Goal: Task Accomplishment & Management: Complete application form

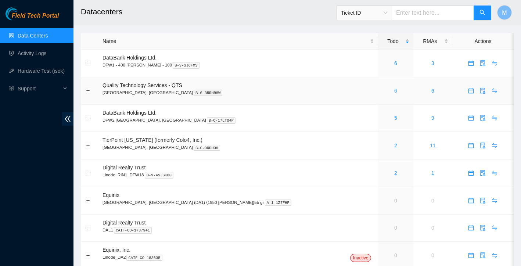
click at [394, 91] on link "6" at bounding box center [395, 91] width 3 height 6
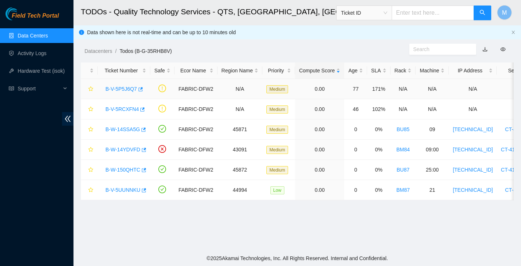
click at [137, 87] on link "B-V-5P5J6Q7" at bounding box center [121, 89] width 32 height 6
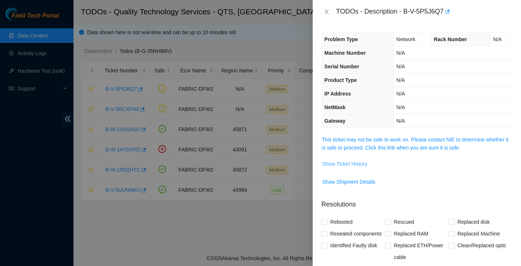
click at [344, 160] on span "Show Ticket History" at bounding box center [344, 164] width 45 height 8
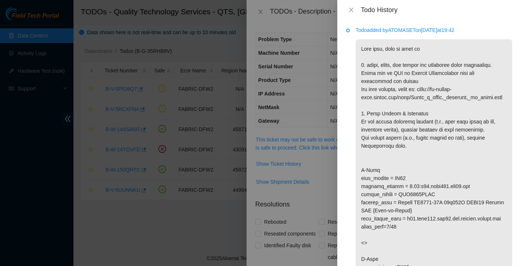
scroll to position [7, 0]
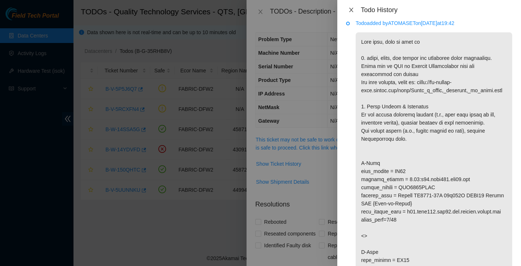
click at [352, 7] on button "Close" at bounding box center [351, 10] width 10 height 7
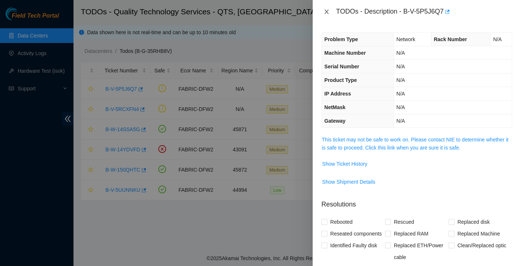
click at [327, 10] on icon "close" at bounding box center [326, 12] width 4 height 4
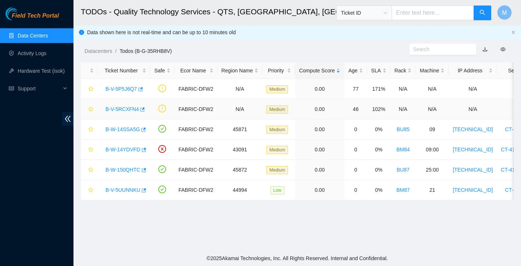
click at [119, 110] on link "B-V-5RCXFN4" at bounding box center [121, 109] width 33 height 6
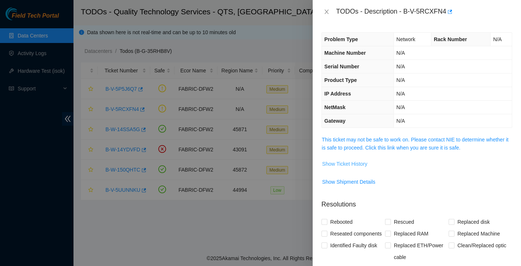
click at [367, 164] on span "Show Ticket History" at bounding box center [344, 164] width 45 height 8
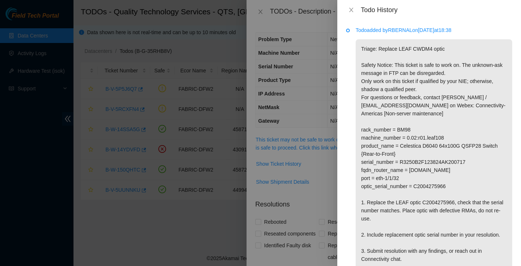
scroll to position [0, 0]
click at [352, 10] on icon "close" at bounding box center [351, 10] width 4 height 4
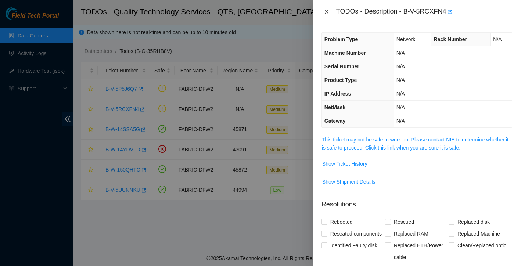
click at [326, 11] on icon "close" at bounding box center [327, 12] width 6 height 6
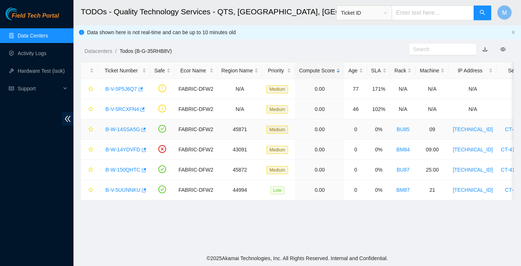
click at [132, 127] on link "B-W-14SSA5G" at bounding box center [122, 129] width 35 height 6
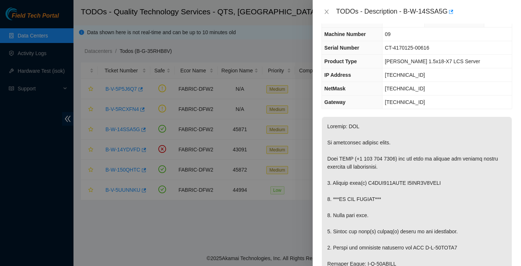
scroll to position [19, 0]
click at [328, 11] on icon "close" at bounding box center [327, 12] width 6 height 6
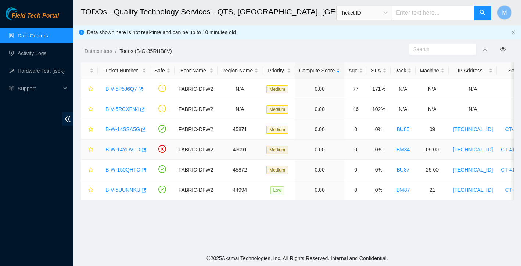
click at [128, 149] on link "B-W-14YDVFD" at bounding box center [122, 150] width 35 height 6
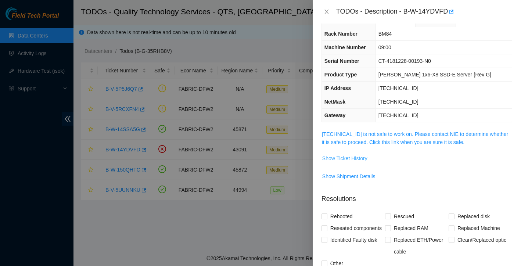
click at [356, 156] on span "Show Ticket History" at bounding box center [344, 158] width 45 height 8
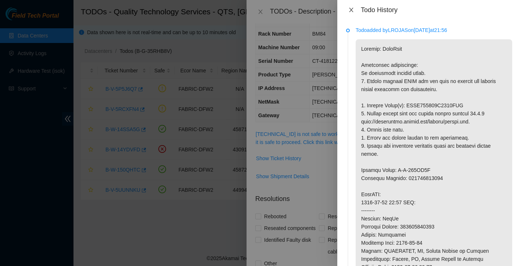
click at [353, 12] on icon "close" at bounding box center [351, 10] width 6 height 6
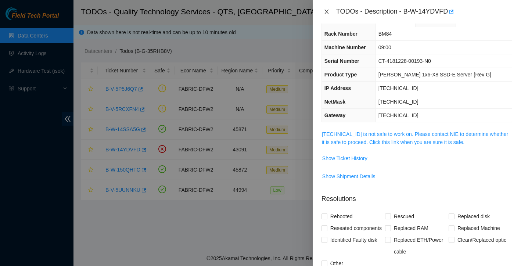
click at [328, 11] on icon "close" at bounding box center [327, 12] width 6 height 6
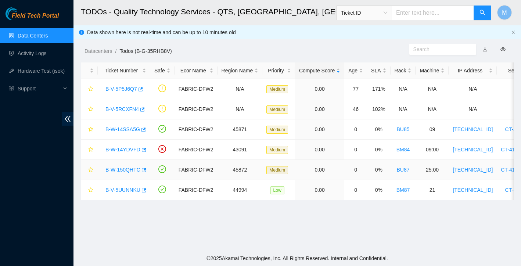
click at [138, 170] on link "B-W-150QHTC" at bounding box center [122, 170] width 35 height 6
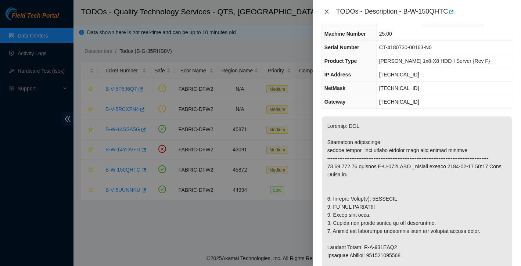
click at [326, 14] on icon "close" at bounding box center [327, 12] width 6 height 6
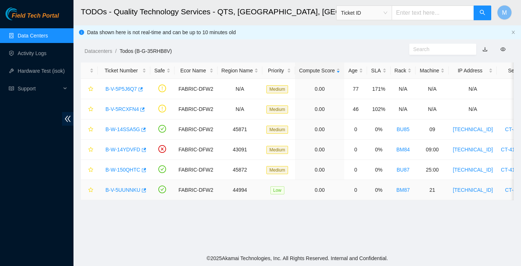
click at [120, 191] on link "B-V-5UUNNKU" at bounding box center [122, 190] width 35 height 6
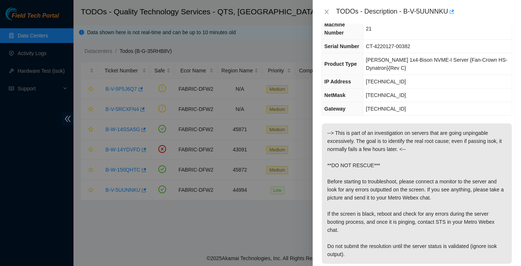
scroll to position [46, 0]
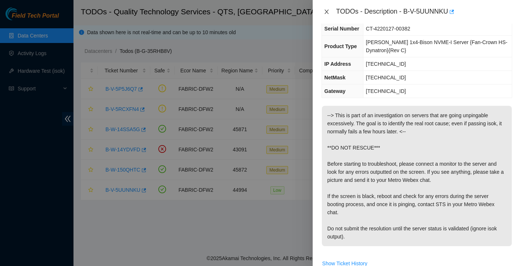
click at [328, 9] on icon "close" at bounding box center [327, 12] width 6 height 6
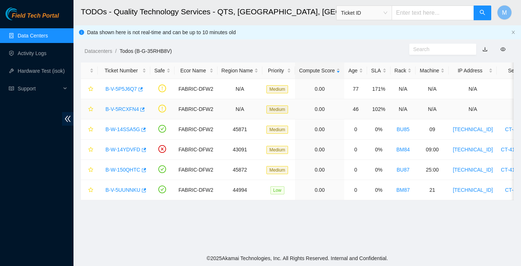
click at [127, 109] on link "B-V-5RCXFN4" at bounding box center [121, 109] width 33 height 6
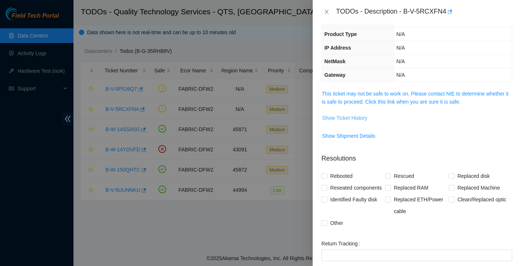
click at [357, 120] on span "Show Ticket History" at bounding box center [344, 118] width 45 height 8
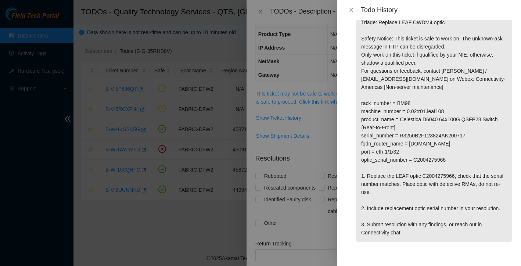
scroll to position [35, 0]
drag, startPoint x: 368, startPoint y: 176, endPoint x: 459, endPoint y: 177, distance: 90.3
click at [459, 177] on p "Triage: Replace LEAF CWDM4 optic Safety Notice: This ticket is safe to work on.…" at bounding box center [433, 127] width 156 height 229
copy p "Replace the LEAF optic C2004275966"
click at [351, 13] on button "Close" at bounding box center [351, 10] width 10 height 7
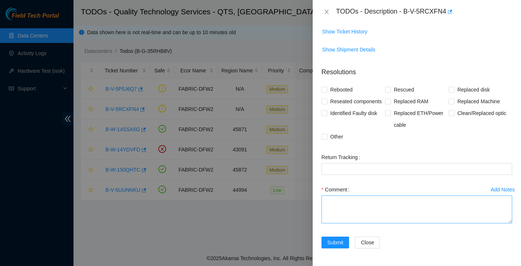
scroll to position [144, 0]
click at [355, 203] on textarea "Comment" at bounding box center [416, 209] width 191 height 28
paste textarea "Replace the LEAF optic C2004275966"
click at [344, 202] on textarea "Replace the LEAF optic C2004275966" at bounding box center [416, 209] width 191 height 28
click at [430, 203] on textarea "Replaced the LEAF optic C2004275966" at bounding box center [416, 209] width 191 height 28
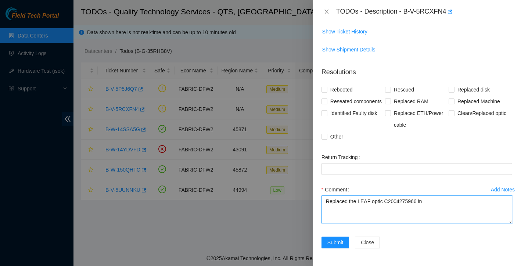
scroll to position [73, 0]
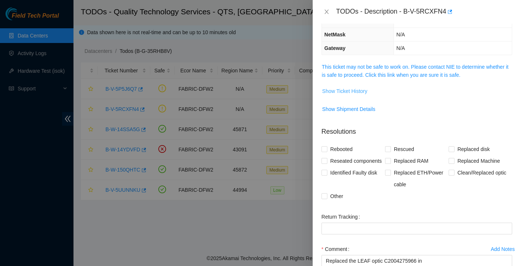
click at [354, 91] on span "Show Ticket History" at bounding box center [344, 91] width 45 height 8
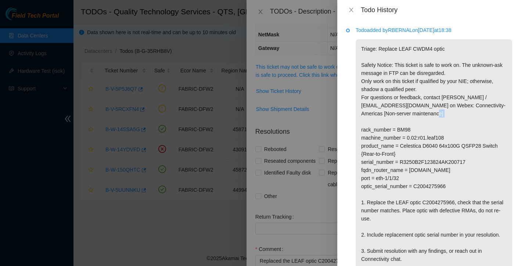
drag, startPoint x: 399, startPoint y: 129, endPoint x: 413, endPoint y: 128, distance: 14.7
click at [413, 128] on p "Triage: Replace LEAF CWDM4 optic Safety Notice: This ticket is safe to work on.…" at bounding box center [433, 153] width 156 height 229
click at [425, 126] on p "Triage: Replace LEAF CWDM4 optic Safety Notice: This ticket is safe to work on.…" at bounding box center [433, 153] width 156 height 229
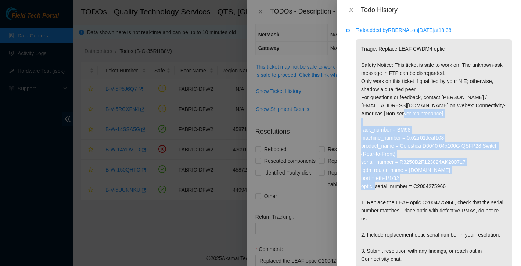
drag, startPoint x: 361, startPoint y: 130, endPoint x: 476, endPoint y: 181, distance: 125.6
click at [476, 181] on p "Triage: Replace LEAF CWDM4 optic Safety Notice: This ticket is safe to work on.…" at bounding box center [433, 153] width 156 height 229
copy p "rack_number = BM98 machine_number = 0.02:r01.leaf108 product_name = Celestica D…"
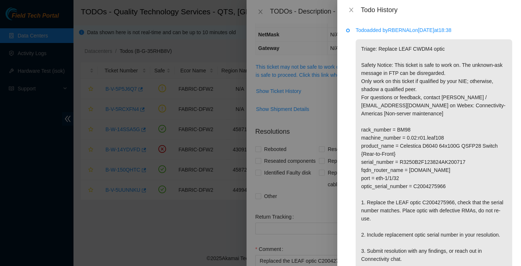
click at [324, 224] on div at bounding box center [260, 133] width 521 height 266
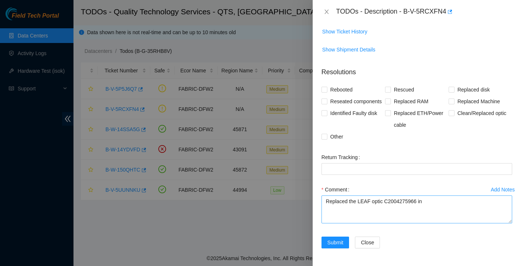
scroll to position [144, 0]
click at [439, 200] on textarea "Replaced the LEAF optic C2004275966 in" at bounding box center [416, 209] width 191 height 28
paste textarea "rack_number = BM98 machine_number = 0.02:r01.leaf108 product_name = Celestica D…"
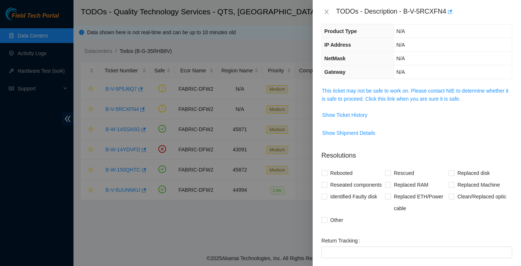
scroll to position [36, 0]
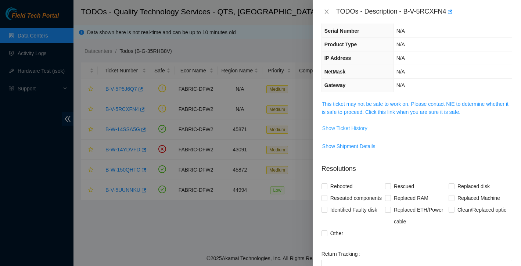
type textarea "Replaced the LEAF optic C2004275966 in: rack_number = BM98 machine_number = 0.0…"
click at [362, 127] on span "Show Ticket History" at bounding box center [344, 128] width 45 height 8
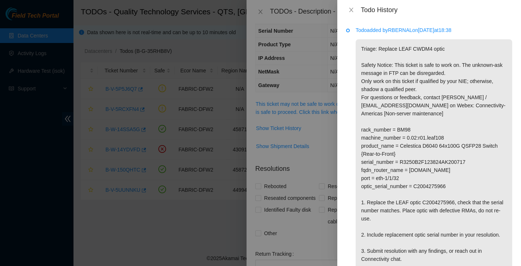
scroll to position [0, 0]
click at [351, 11] on icon "close" at bounding box center [351, 10] width 6 height 6
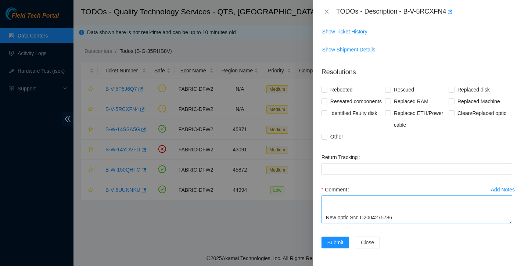
scroll to position [144, 0]
click at [452, 113] on input "Clean/Replaced optic" at bounding box center [450, 112] width 5 height 5
checkbox input "true"
click at [322, 136] on input "Other" at bounding box center [323, 136] width 5 height 5
checkbox input "true"
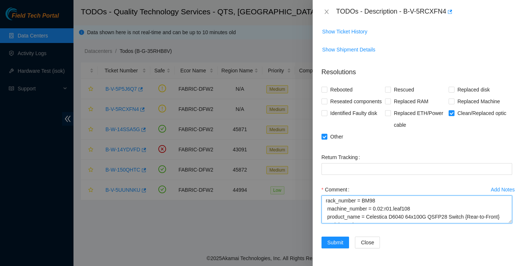
scroll to position [0, 0]
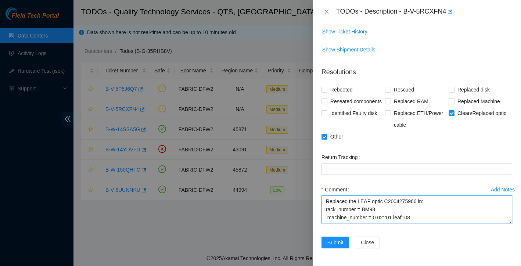
drag, startPoint x: 364, startPoint y: 201, endPoint x: 331, endPoint y: 194, distance: 33.9
click at [331, 194] on div "Comment Replaced the LEAF optic C2004275966 in: rack_number = BM98 machine_numb…" at bounding box center [416, 206] width 191 height 44
click at [341, 206] on textarea "Replaced the LEAF optic C2004275966 in: rack_number = BM98 machine_number = 0.0…" at bounding box center [416, 209] width 191 height 28
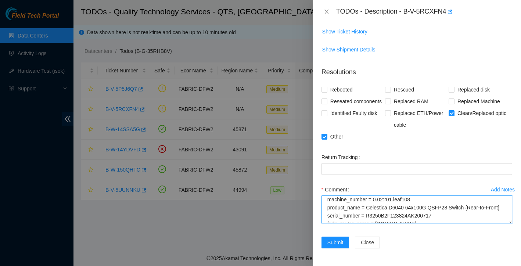
scroll to position [22, 0]
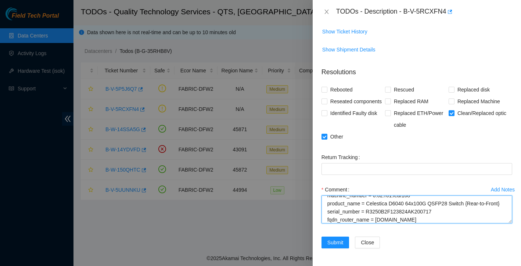
click at [349, 205] on textarea "Replaced the LEAF optic C2004275966 in: rack_number = BM98 machine_number = 0.0…" at bounding box center [416, 209] width 191 height 28
click at [351, 204] on textarea "Replaced the LEAF optic C2004275966 in: rack_number = BM98 machine_number = 0.0…" at bounding box center [416, 209] width 191 height 28
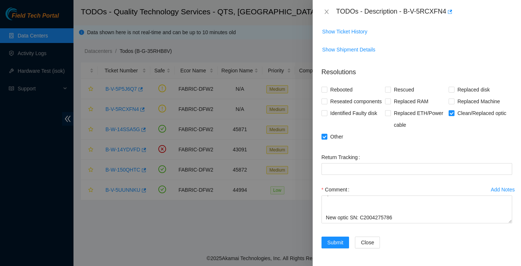
scroll to position [69, 0]
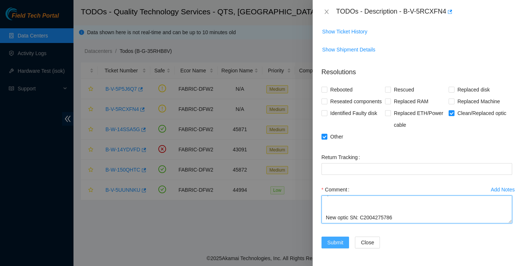
type textarea "Replaced the LEAF optic C2004275966 in: rack_number = BM98 machine number = 0.0…"
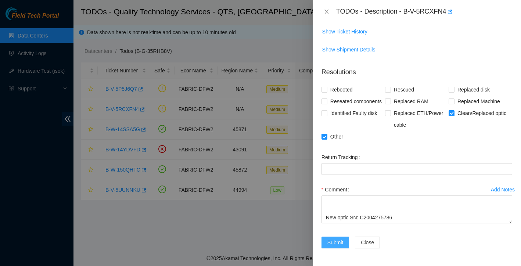
click at [337, 243] on span "Submit" at bounding box center [335, 242] width 16 height 8
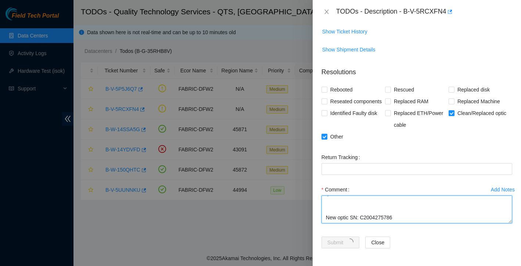
drag, startPoint x: 361, startPoint y: 206, endPoint x: 406, endPoint y: 204, distance: 45.2
click at [406, 204] on textarea "Replaced the LEAF optic C2004275966 in: rack_number = BM98 machine number = 0.0…" at bounding box center [416, 209] width 191 height 28
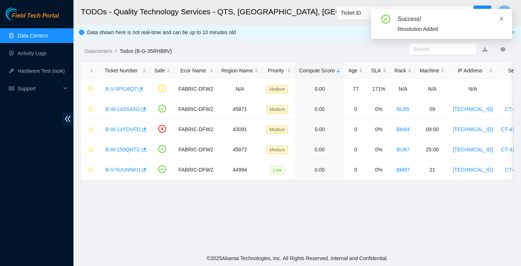
click at [503, 17] on icon "close" at bounding box center [501, 19] width 4 height 4
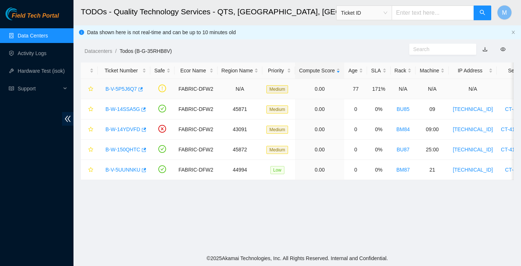
click at [122, 89] on link "B-V-5P5J6Q7" at bounding box center [121, 89] width 32 height 6
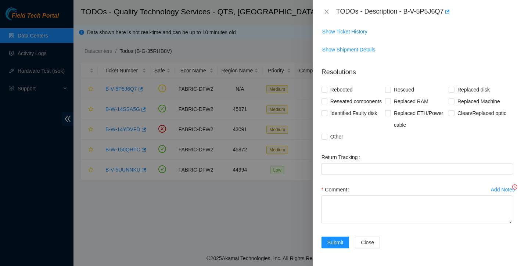
click at [122, 89] on div at bounding box center [260, 133] width 521 height 266
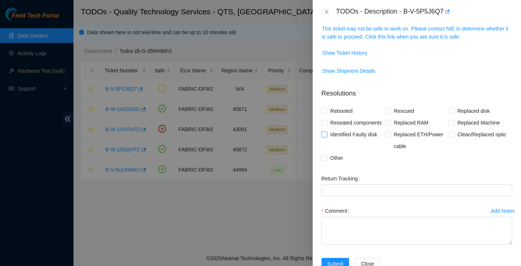
scroll to position [66, 0]
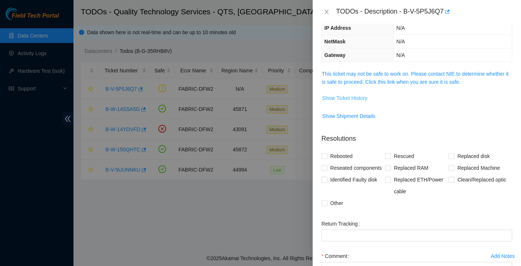
click at [361, 95] on span "Show Ticket History" at bounding box center [344, 98] width 45 height 8
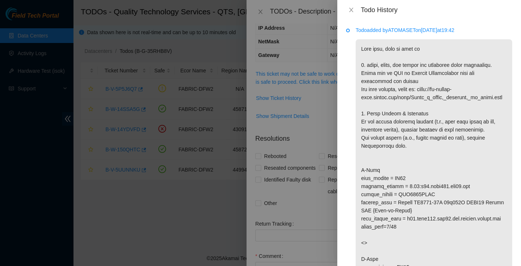
scroll to position [0, 0]
click at [350, 9] on icon "close" at bounding box center [351, 10] width 4 height 4
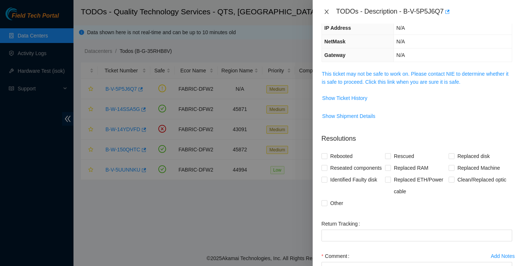
click at [327, 10] on icon "close" at bounding box center [326, 12] width 4 height 4
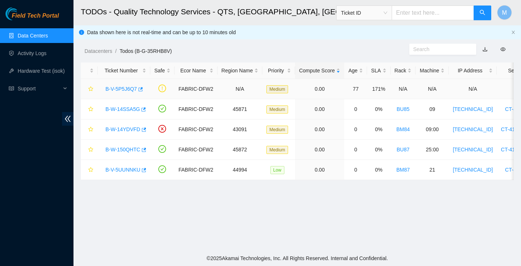
click at [131, 89] on link "B-V-5P5J6Q7" at bounding box center [121, 89] width 32 height 6
